Goal: Unclear: Browse casually

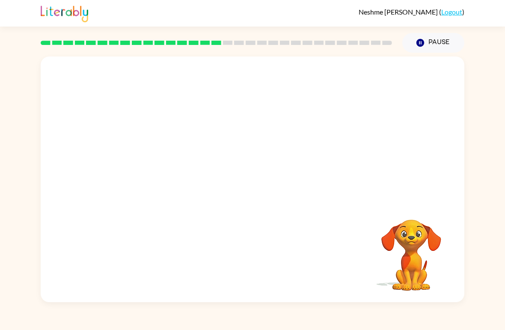
click at [270, 122] on video "Your browser must support playing .mp4 files to use Literably. Please try using…" at bounding box center [252, 128] width 423 height 145
click at [264, 112] on video "Your browser must support playing .mp4 files to use Literably. Please try using…" at bounding box center [252, 128] width 423 height 145
click at [266, 189] on button "button" at bounding box center [252, 183] width 55 height 31
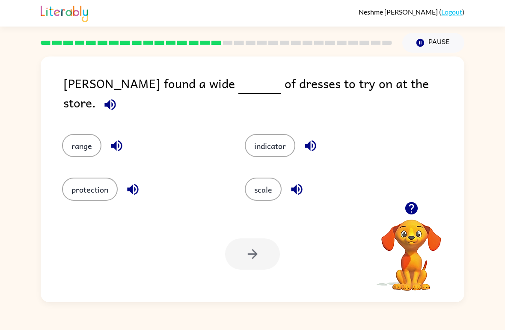
click at [274, 139] on button "indicator" at bounding box center [270, 145] width 50 height 23
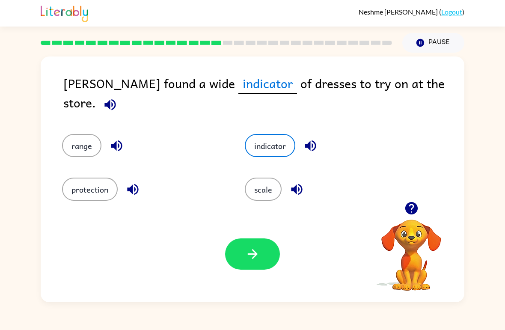
click at [104, 184] on button "protection" at bounding box center [90, 188] width 56 height 23
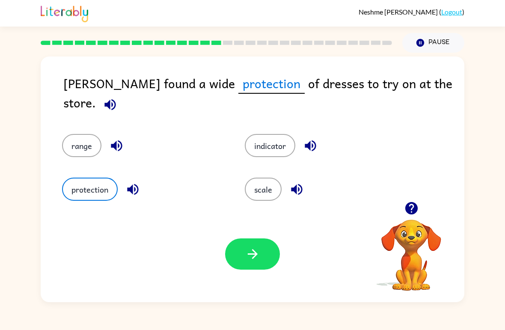
click at [261, 250] on button "button" at bounding box center [252, 253] width 55 height 31
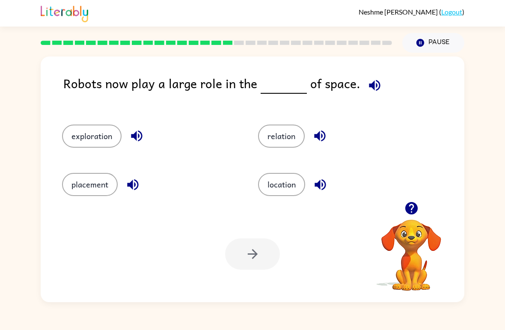
click at [92, 128] on button "exploration" at bounding box center [91, 135] width 59 height 23
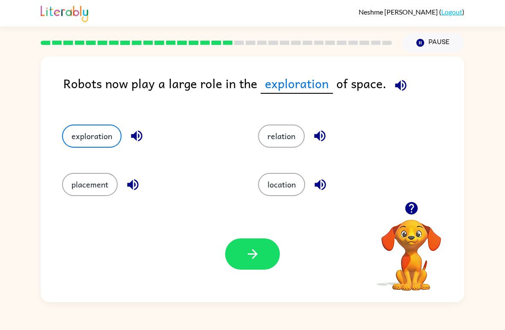
click at [271, 252] on button "button" at bounding box center [252, 253] width 55 height 31
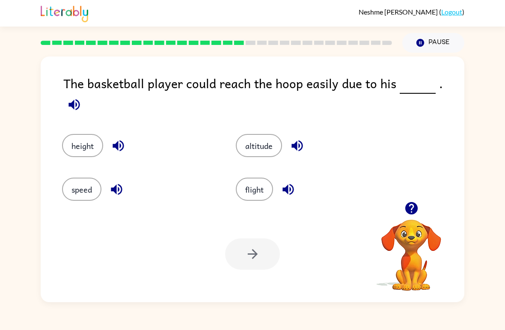
click at [82, 139] on button "height" at bounding box center [82, 145] width 41 height 23
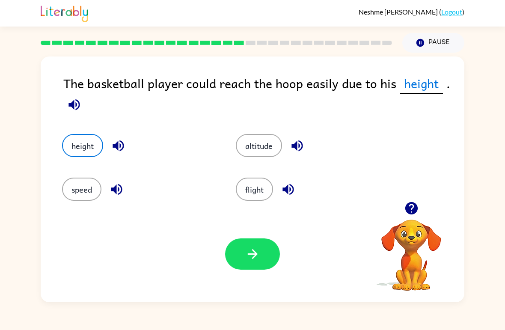
click at [271, 251] on button "button" at bounding box center [252, 253] width 55 height 31
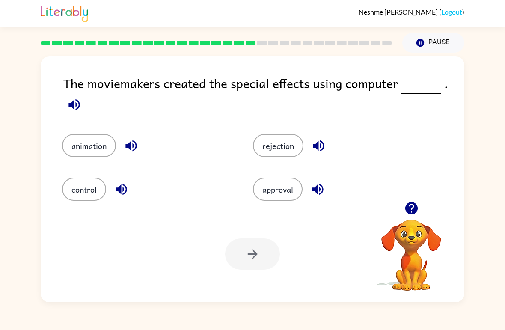
click at [85, 150] on button "animation" at bounding box center [89, 145] width 54 height 23
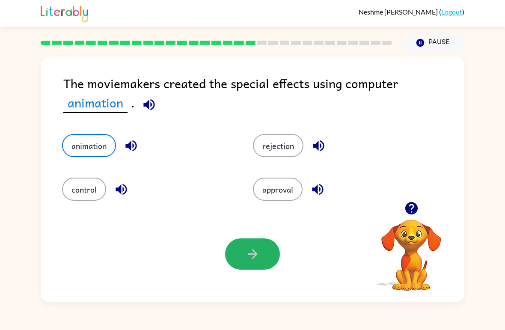
click at [265, 266] on button "button" at bounding box center [252, 253] width 55 height 31
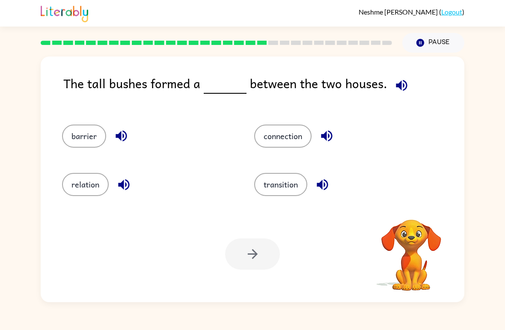
click at [288, 196] on button "transition" at bounding box center [280, 184] width 53 height 23
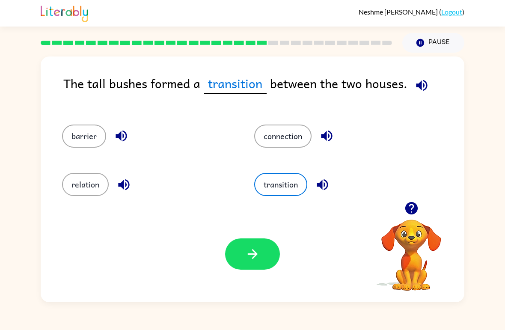
click at [302, 132] on button "connection" at bounding box center [282, 135] width 57 height 23
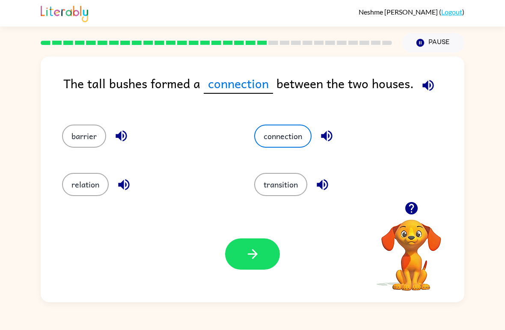
click at [254, 260] on icon "button" at bounding box center [252, 253] width 15 height 15
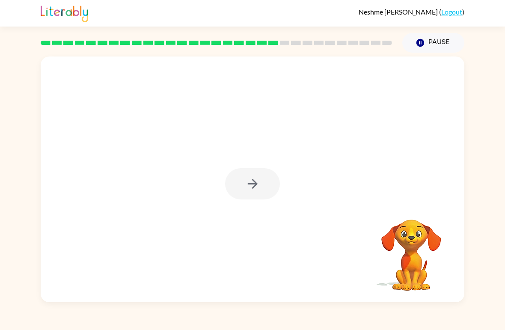
click at [256, 192] on div at bounding box center [252, 183] width 55 height 31
click at [242, 187] on button "button" at bounding box center [252, 183] width 55 height 31
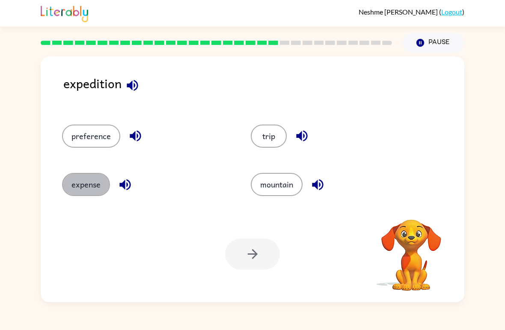
click at [92, 187] on button "expense" at bounding box center [86, 184] width 48 height 23
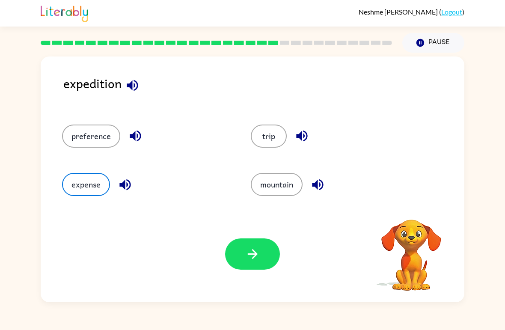
click at [268, 258] on button "button" at bounding box center [252, 253] width 55 height 31
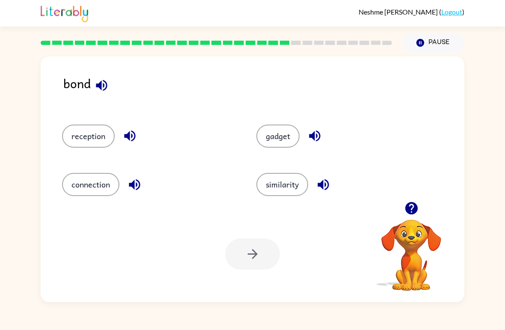
click at [268, 125] on button "gadget" at bounding box center [277, 135] width 43 height 23
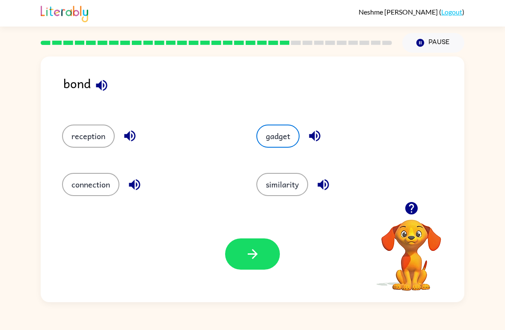
click at [266, 124] on div "gadget" at bounding box center [337, 132] width 194 height 48
click at [233, 264] on button "button" at bounding box center [252, 253] width 55 height 31
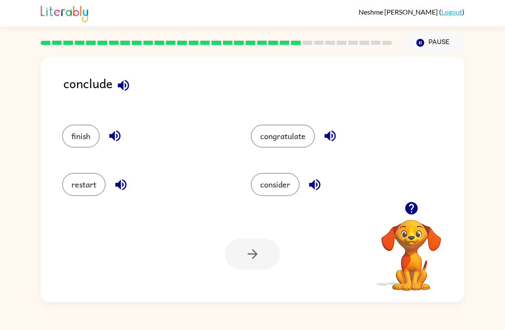
click at [79, 127] on button "finish" at bounding box center [81, 135] width 38 height 23
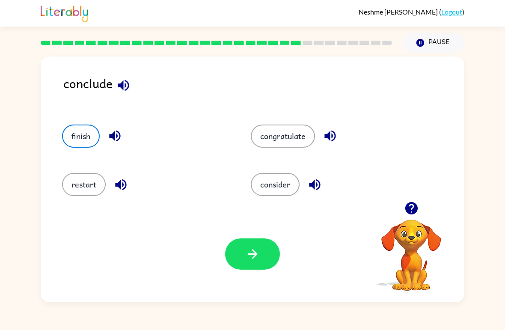
click at [256, 252] on icon "button" at bounding box center [252, 253] width 15 height 15
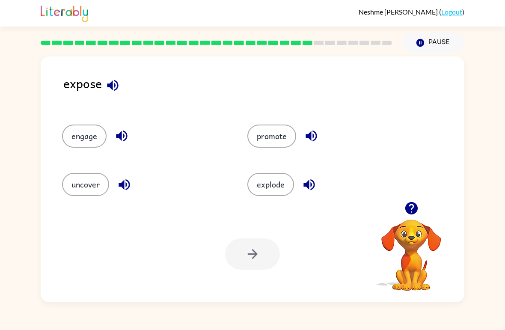
click at [74, 134] on button "engage" at bounding box center [84, 135] width 44 height 23
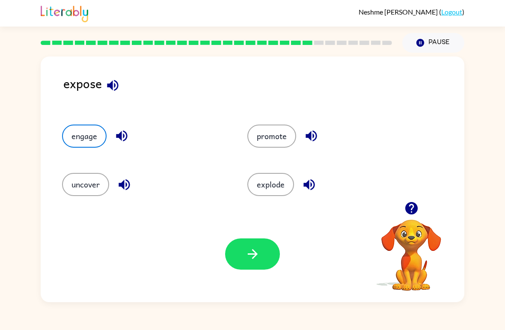
click at [245, 251] on icon "button" at bounding box center [252, 253] width 15 height 15
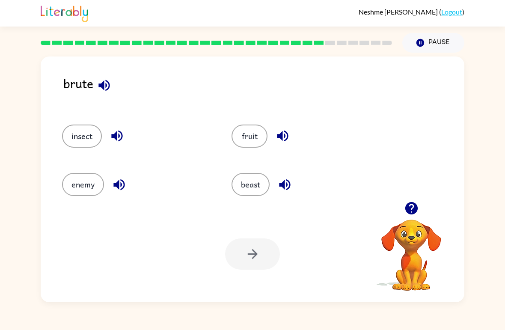
click at [251, 143] on button "fruit" at bounding box center [249, 135] width 36 height 23
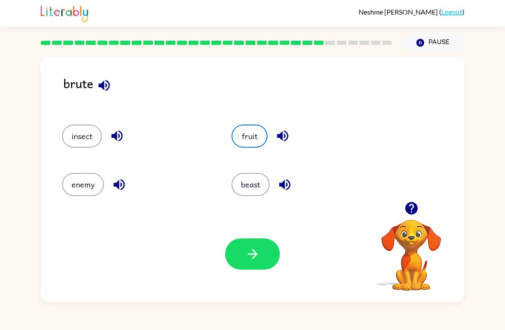
click at [270, 252] on button "button" at bounding box center [252, 253] width 55 height 31
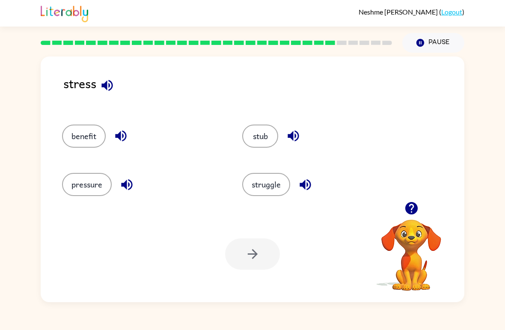
click at [277, 186] on button "struggle" at bounding box center [266, 184] width 48 height 23
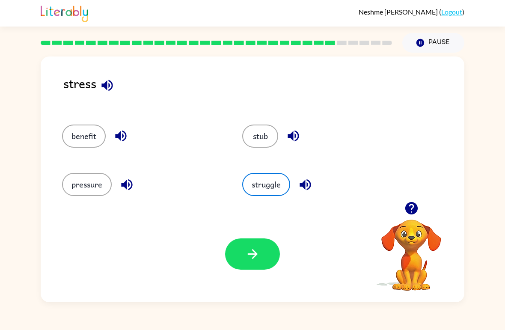
click at [104, 187] on button "pressure" at bounding box center [87, 184] width 50 height 23
click at [268, 266] on button "button" at bounding box center [252, 253] width 55 height 31
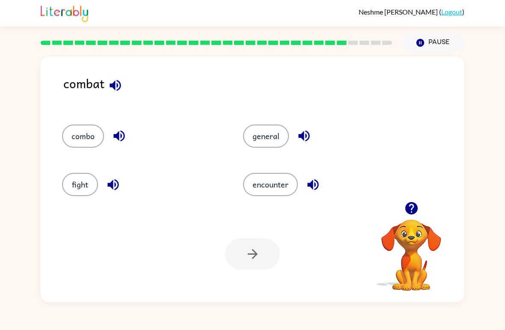
click at [90, 180] on button "fight" at bounding box center [80, 184] width 36 height 23
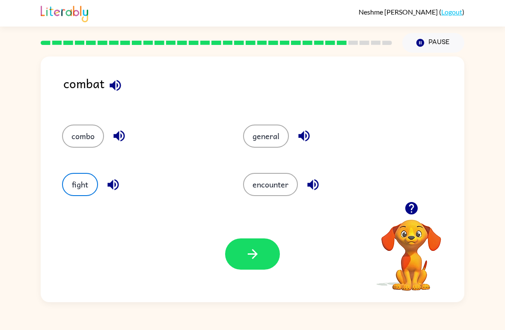
click at [249, 252] on icon "button" at bounding box center [252, 253] width 15 height 15
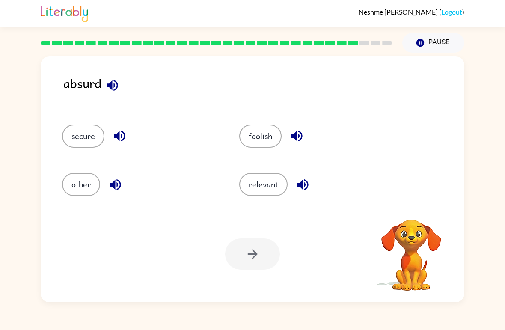
click at [372, 42] on rect at bounding box center [376, 43] width 10 height 4
click at [266, 126] on button "foolish" at bounding box center [260, 135] width 42 height 23
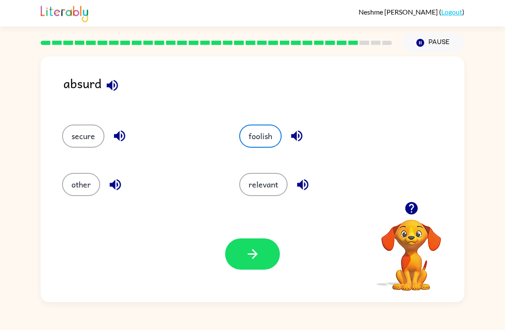
click at [254, 236] on div "Your browser must support playing .mp4 files to use Literably. Please try using…" at bounding box center [252, 254] width 423 height 96
click at [264, 259] on button "button" at bounding box center [252, 253] width 55 height 31
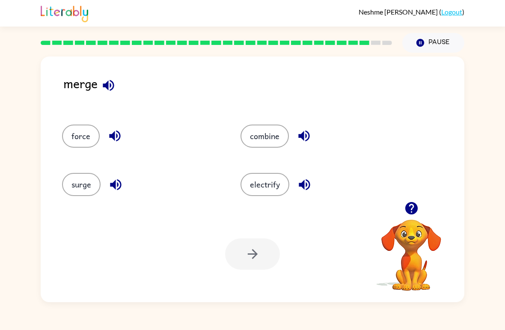
click at [269, 132] on button "combine" at bounding box center [264, 135] width 48 height 23
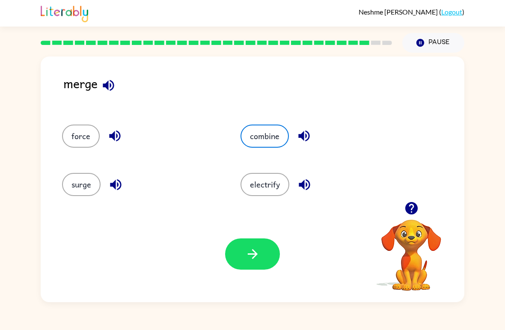
click at [266, 256] on button "button" at bounding box center [252, 253] width 55 height 31
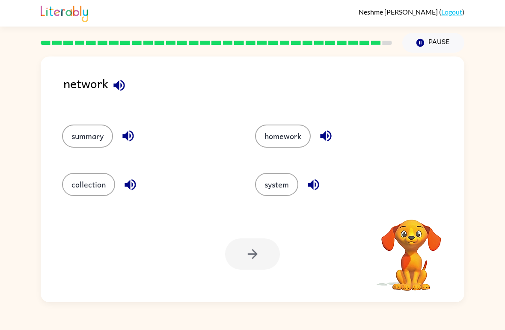
click at [105, 185] on button "collection" at bounding box center [88, 184] width 53 height 23
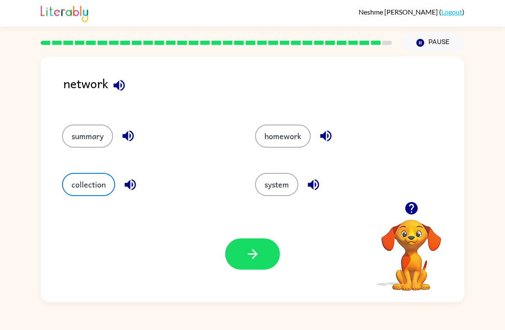
click at [257, 260] on icon "button" at bounding box center [252, 253] width 15 height 15
